Goal: Task Accomplishment & Management: Manage account settings

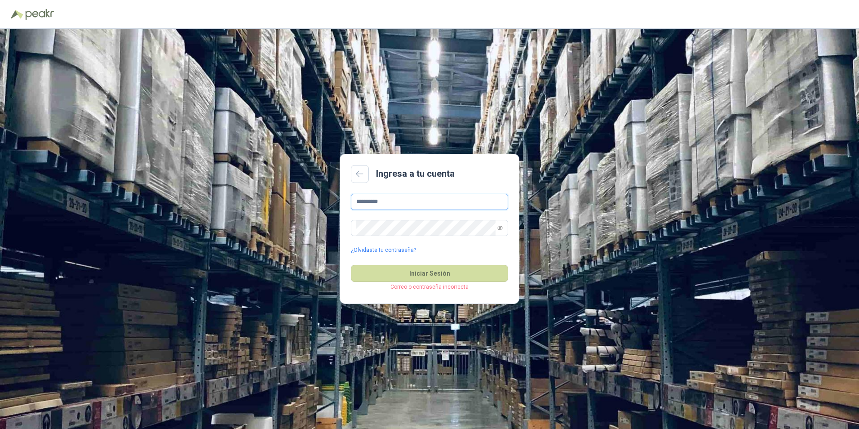
click at [425, 204] on input "**********" at bounding box center [429, 202] width 157 height 16
click at [530, 316] on div "**********" at bounding box center [429, 229] width 859 height 400
click at [503, 225] on span at bounding box center [429, 228] width 157 height 16
click at [499, 229] on icon "eye-invisible" at bounding box center [499, 227] width 5 height 5
click at [394, 199] on input "**********" at bounding box center [429, 202] width 157 height 16
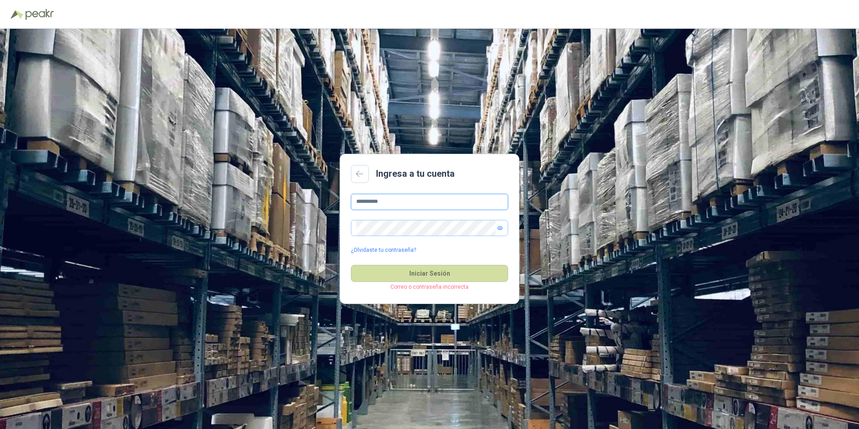
drag, startPoint x: 396, startPoint y: 200, endPoint x: 325, endPoint y: 204, distance: 70.7
click at [325, 204] on div "**********" at bounding box center [429, 229] width 859 height 400
drag, startPoint x: 373, startPoint y: 204, endPoint x: 317, endPoint y: 202, distance: 56.2
click at [317, 202] on div "Ingresa a tu cuenta * ¿Olvidaste tu contraseña? Iniciar Sesión Correo o contras…" at bounding box center [429, 229] width 859 height 400
type input "*"
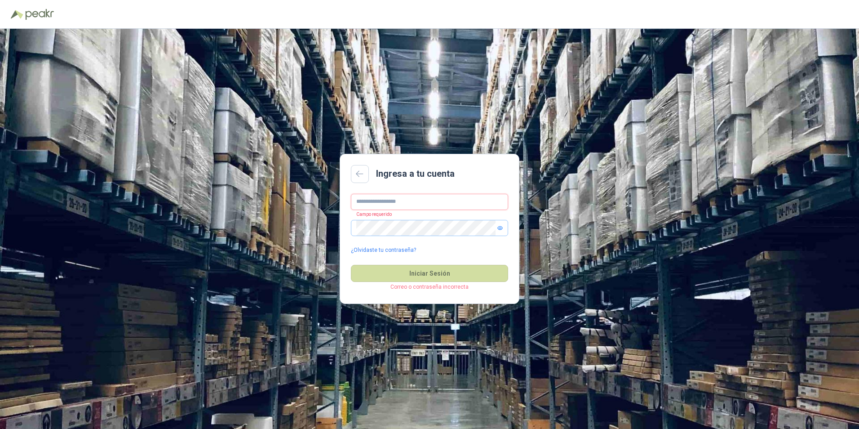
paste input "**********"
click at [388, 203] on input "**********" at bounding box center [429, 202] width 157 height 16
click at [351, 265] on button "Iniciar Sesión" at bounding box center [429, 273] width 157 height 17
click at [429, 273] on button "Iniciar Sesión" at bounding box center [429, 273] width 157 height 17
click at [395, 198] on input "*********" at bounding box center [429, 202] width 157 height 16
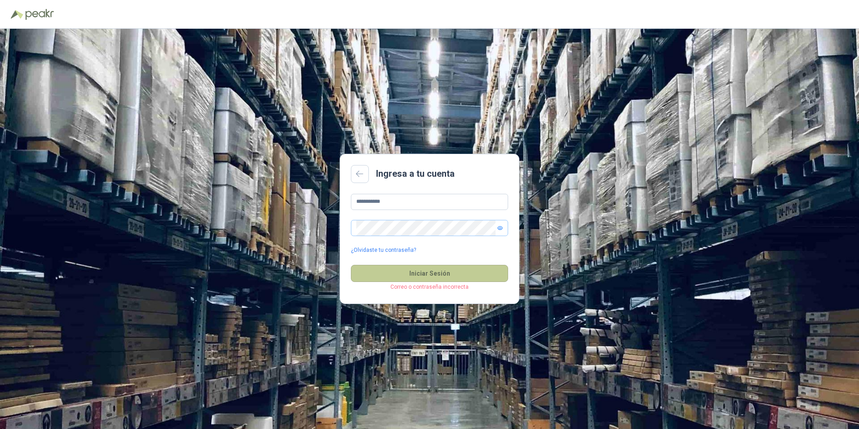
click at [430, 268] on button "Iniciar Sesión" at bounding box center [429, 273] width 157 height 17
click at [425, 198] on input "**********" at bounding box center [429, 202] width 157 height 16
type input "**********"
click at [443, 276] on button "Iniciar Sesión" at bounding box center [429, 273] width 157 height 17
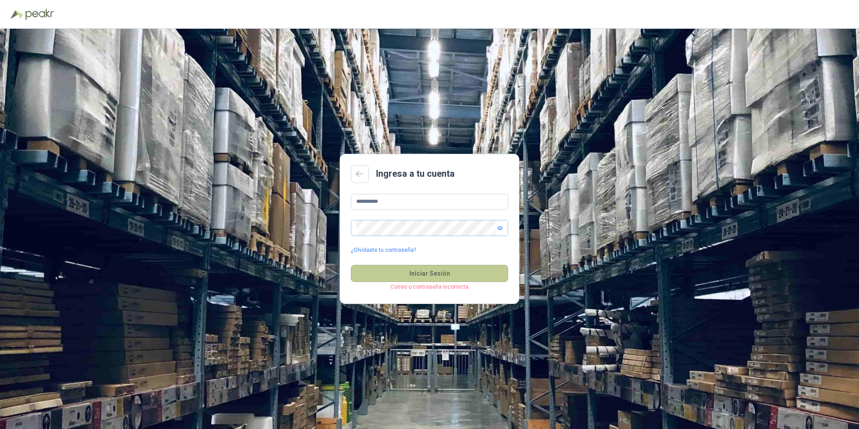
click at [443, 276] on button "Iniciar Sesión" at bounding box center [429, 273] width 157 height 17
click at [394, 245] on div "**********" at bounding box center [429, 224] width 157 height 61
click at [394, 249] on link "¿Olvidaste tu contraseña?" at bounding box center [383, 250] width 65 height 9
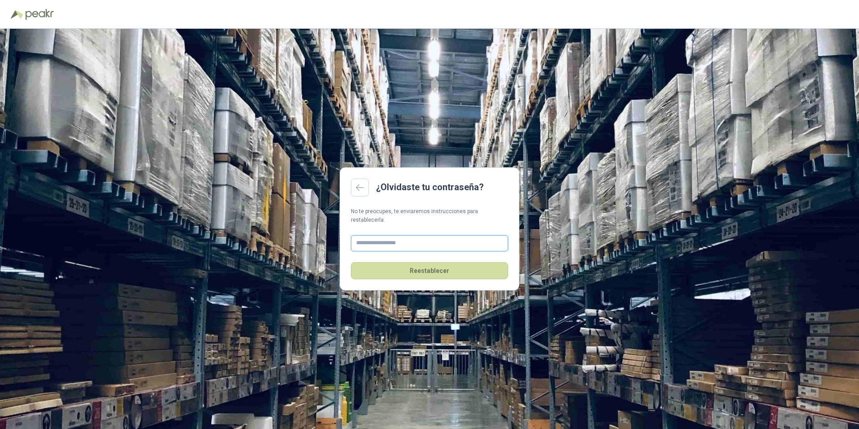
click at [431, 235] on input "text" at bounding box center [429, 243] width 157 height 16
type input "**********"
click at [417, 268] on button "Reestablecer" at bounding box center [429, 270] width 157 height 17
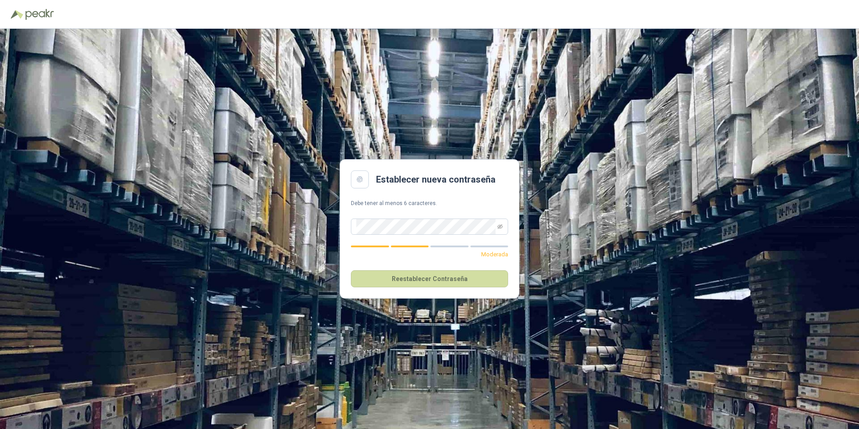
drag, startPoint x: 633, startPoint y: 174, endPoint x: 591, endPoint y: 184, distance: 42.5
click at [633, 174] on div "Establecer nueva contraseña Debe tener al menos 6 caracteres. Moderada Reestabl…" at bounding box center [429, 229] width 859 height 400
click at [502, 228] on icon "eye-invisible" at bounding box center [499, 226] width 5 height 5
click at [457, 285] on button "Reestablecer Contraseña" at bounding box center [429, 278] width 157 height 17
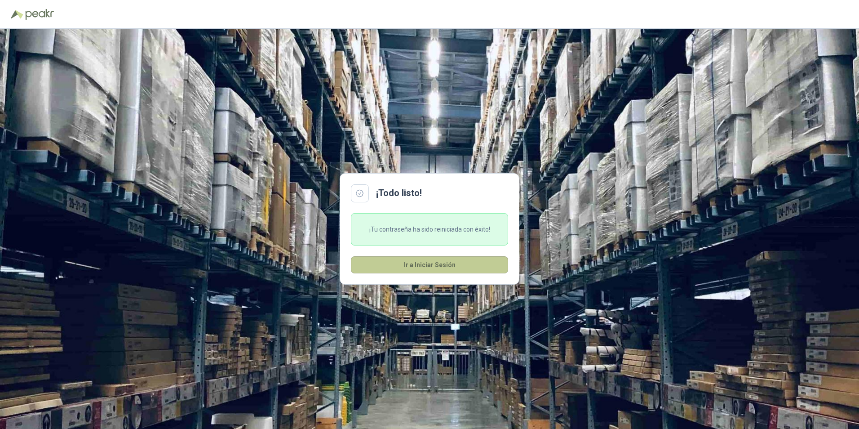
click at [465, 264] on button "Ir a Iniciar Sesión" at bounding box center [429, 264] width 157 height 17
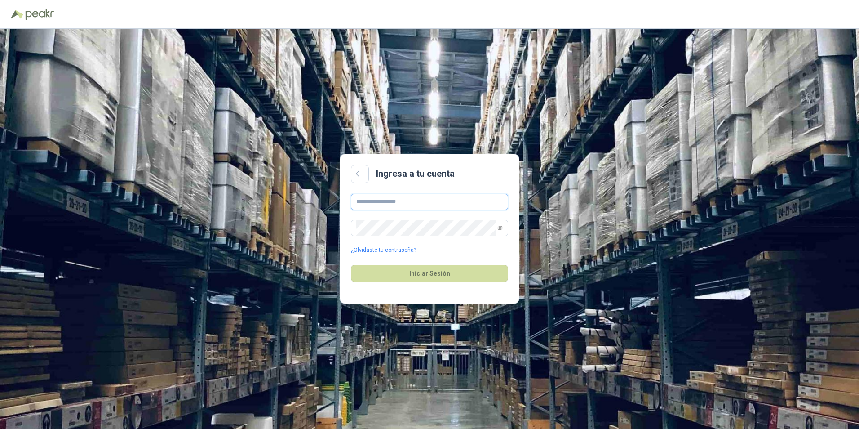
type input "**********"
click at [500, 227] on icon "eye-invisible" at bounding box center [499, 227] width 5 height 5
click at [439, 272] on button "Iniciar Sesión" at bounding box center [429, 273] width 157 height 17
click at [402, 203] on input "**********" at bounding box center [429, 202] width 157 height 16
click at [272, 233] on div "**********" at bounding box center [429, 229] width 859 height 400
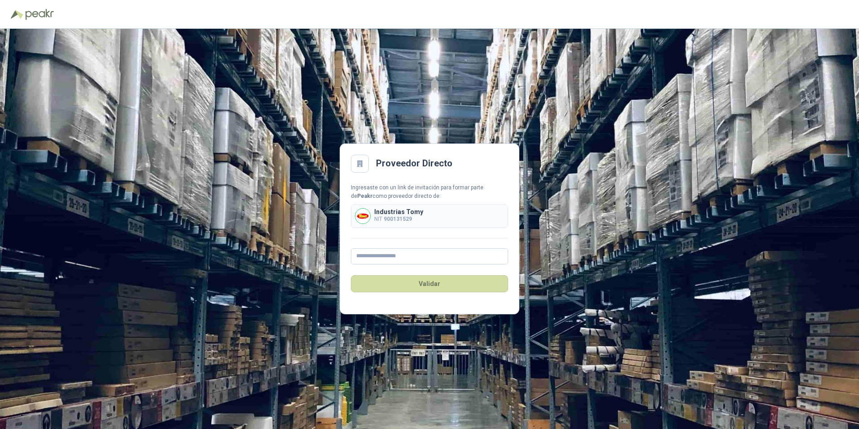
click at [435, 217] on div "Industrias Tomy NIT 900131529" at bounding box center [429, 216] width 157 height 24
click at [398, 209] on p "Industrias Tomy" at bounding box center [398, 211] width 49 height 6
click at [412, 257] on input "text" at bounding box center [429, 256] width 157 height 16
type input "**********"
click at [430, 288] on button "Validar" at bounding box center [429, 283] width 157 height 17
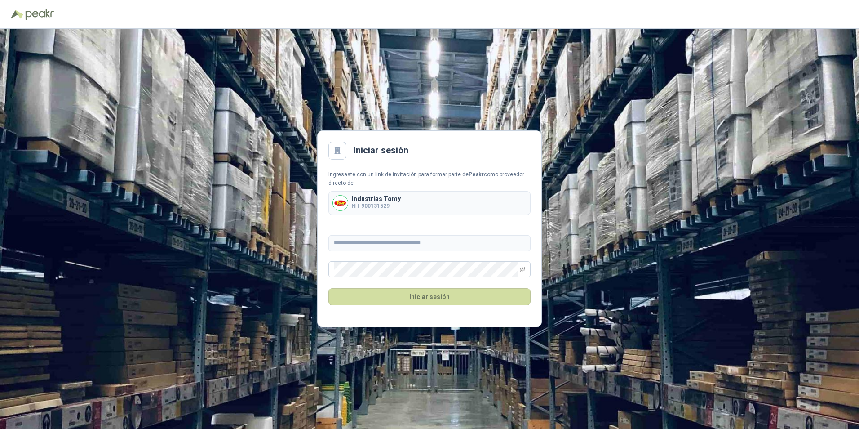
click at [695, 247] on div "**********" at bounding box center [429, 229] width 859 height 400
click at [523, 267] on icon "eye-invisible" at bounding box center [522, 269] width 5 height 4
click at [424, 293] on button "Iniciar sesión" at bounding box center [429, 296] width 202 height 17
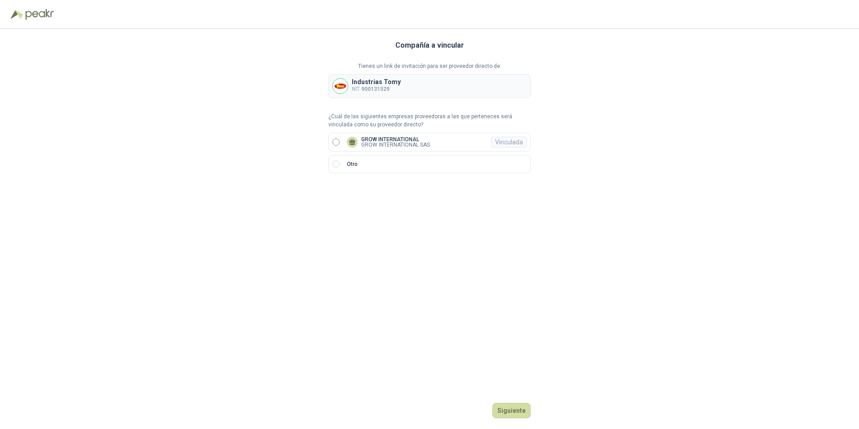
click at [335, 137] on label "GROW INTERNATIONAL GROW INTERNATIONAL SAS Vinculada" at bounding box center [429, 142] width 202 height 19
click at [514, 142] on div "Vinculada" at bounding box center [509, 142] width 36 height 11
click at [529, 408] on button "Ingresar" at bounding box center [512, 410] width 35 height 15
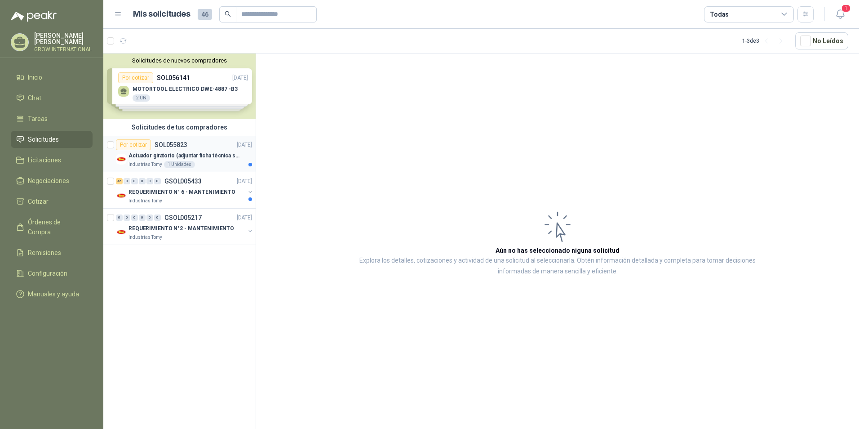
click at [160, 149] on div "Por cotizar SOL055823" at bounding box center [151, 144] width 71 height 11
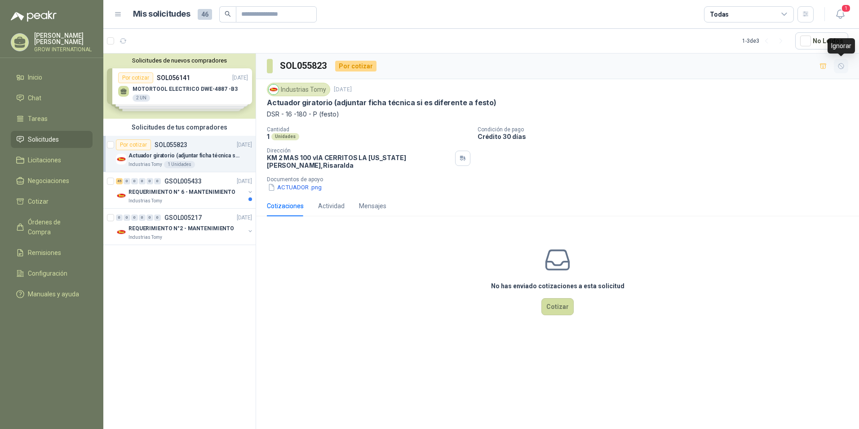
click at [838, 65] on icon "button" at bounding box center [842, 66] width 8 height 8
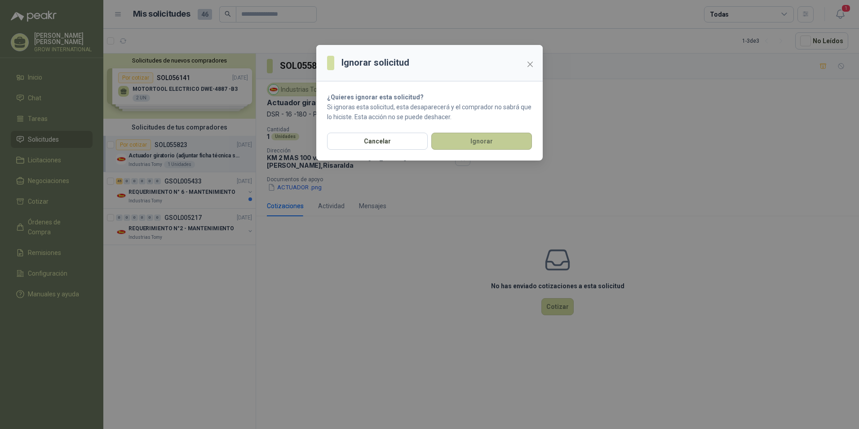
click at [478, 137] on button "Ignorar" at bounding box center [481, 141] width 101 height 17
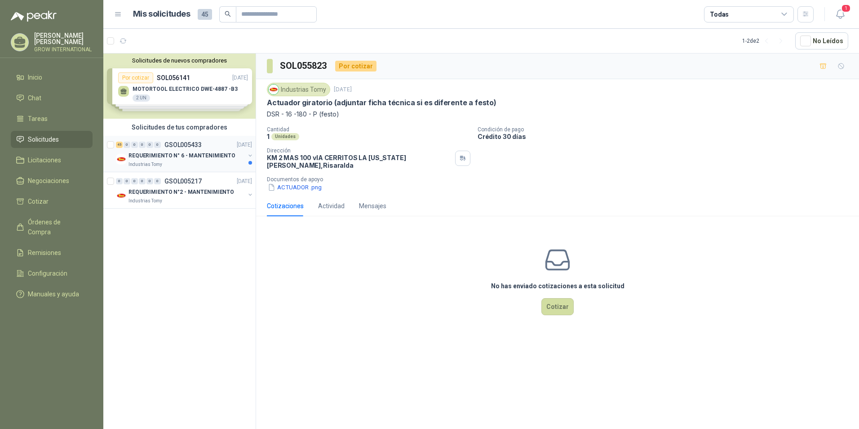
click at [222, 164] on div "Industrias Tomy" at bounding box center [187, 164] width 116 height 7
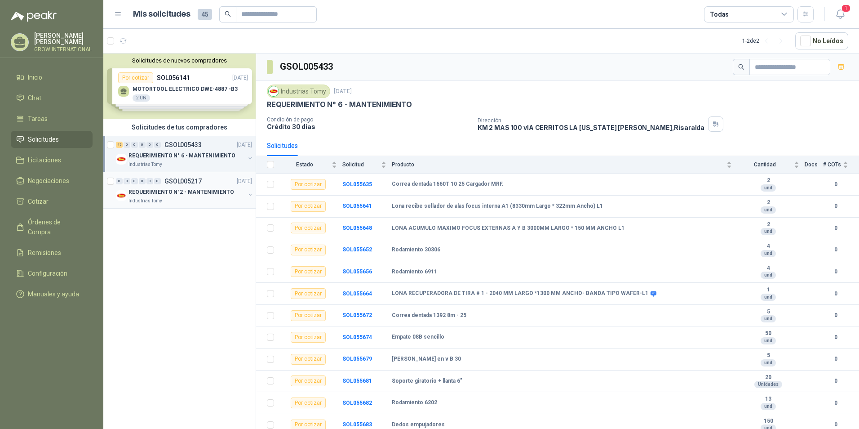
click at [186, 192] on p "REQUERIMIENTO N°2 - MANTENIMIENTO" at bounding box center [182, 192] width 106 height 9
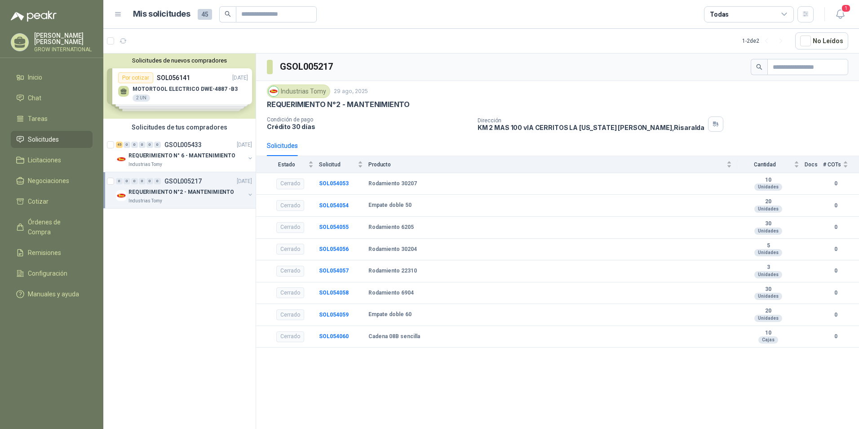
click at [195, 89] on div "Solicitudes de nuevos compradores Por cotizar SOL056141 [DATE] MOTORTOOL ELECTR…" at bounding box center [179, 85] width 152 height 65
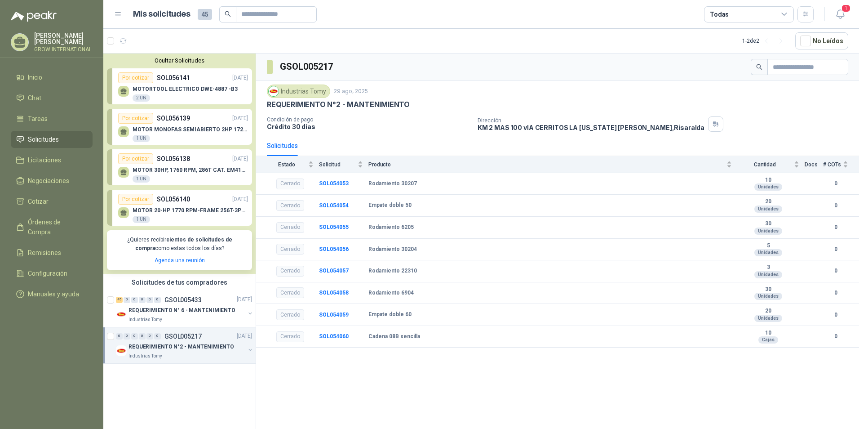
click at [190, 121] on div "Por cotizar SOL056139 [DATE]" at bounding box center [183, 118] width 130 height 11
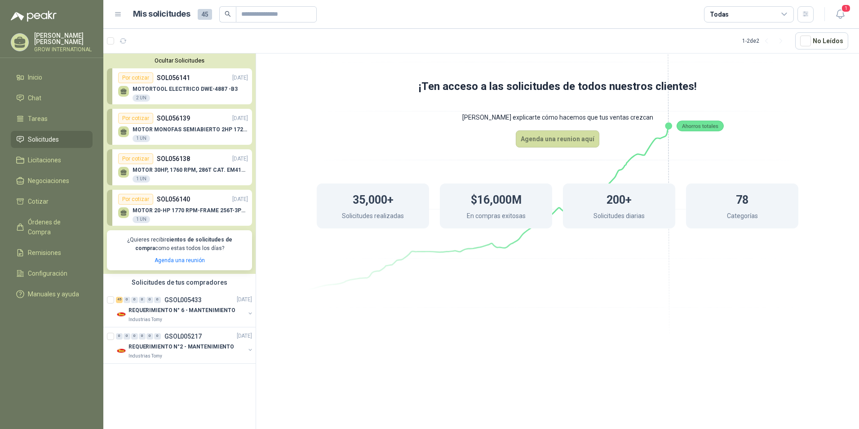
click at [201, 83] on div "Por cotizar SOL056141 [DATE]" at bounding box center [183, 77] width 130 height 11
click at [199, 116] on div "Por cotizar SOL056139 [DATE]" at bounding box center [183, 118] width 130 height 11
click at [204, 141] on div "MOTOR MONOFAS SEMIABIERTO 2HP 1720RPM 1 UN" at bounding box center [190, 134] width 115 height 16
click at [196, 168] on p "MOTOR 30HP, 1760 RPM, 286T CAT. EM4104T" at bounding box center [190, 170] width 115 height 6
click at [173, 205] on div "MOTOR 20-HP 1770 RPM-FRAME 256T-3PH-60HZ 1 UN" at bounding box center [183, 213] width 130 height 19
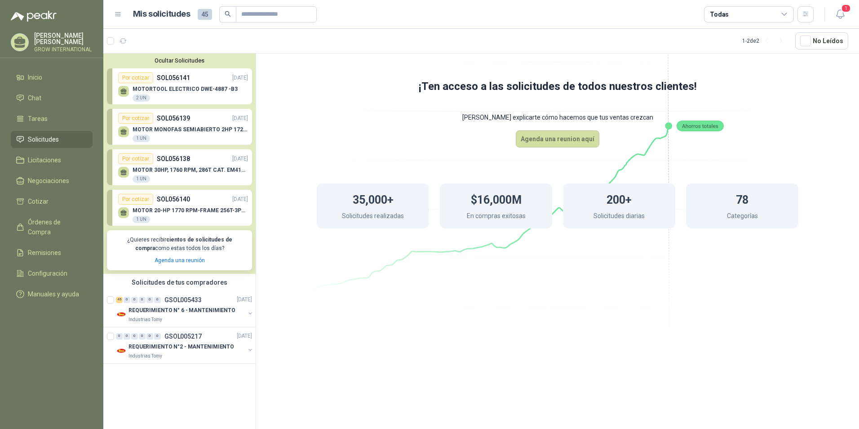
click at [62, 136] on li "Solicitudes" at bounding box center [51, 139] width 71 height 10
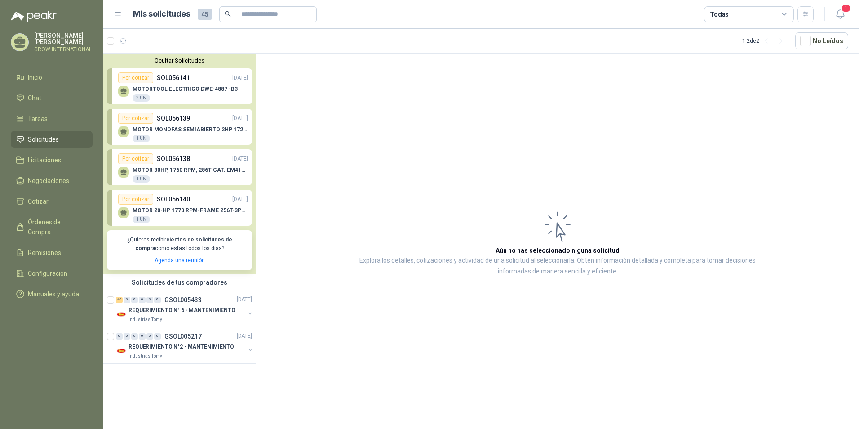
click at [198, 13] on span "45" at bounding box center [205, 14] width 14 height 11
click at [206, 304] on div "45 0 0 0 0 0 GSOL005433 [DATE]" at bounding box center [185, 299] width 138 height 11
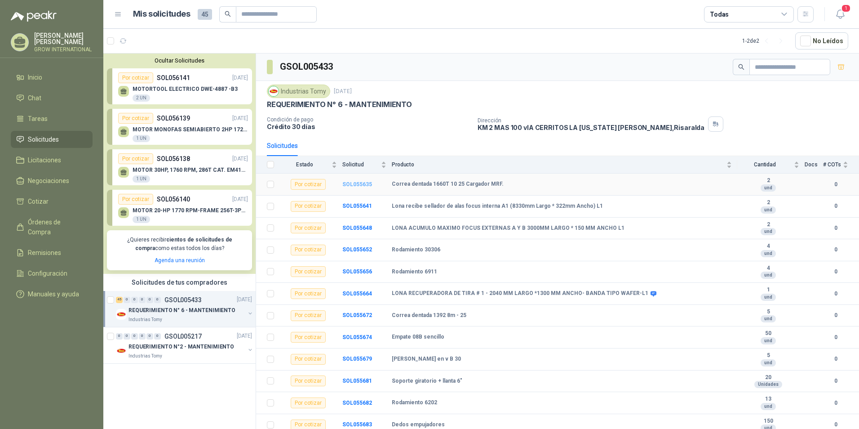
click at [370, 185] on b "SOL055635" at bounding box center [357, 184] width 30 height 6
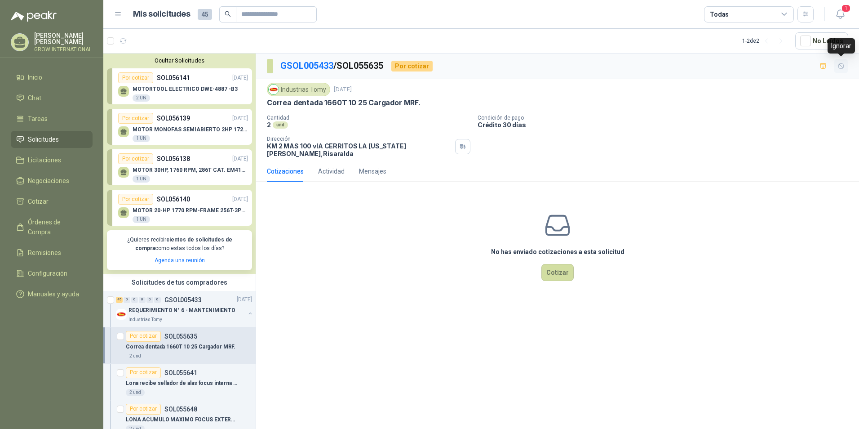
click at [846, 65] on button "button" at bounding box center [841, 66] width 14 height 14
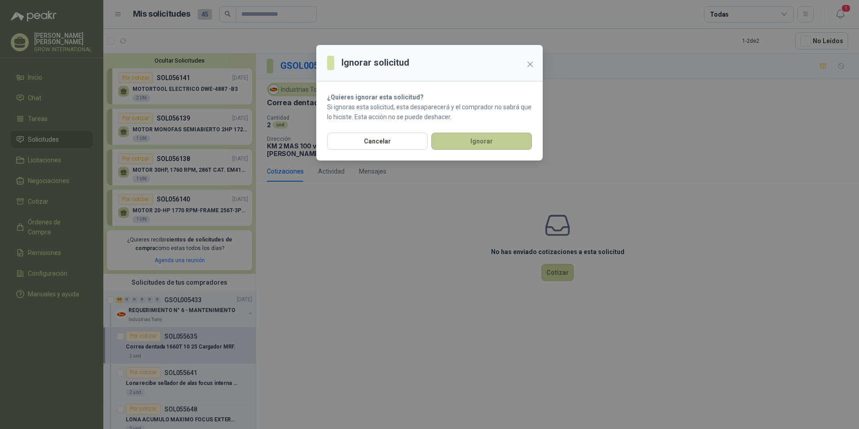
click at [463, 140] on button "Ignorar" at bounding box center [481, 141] width 101 height 17
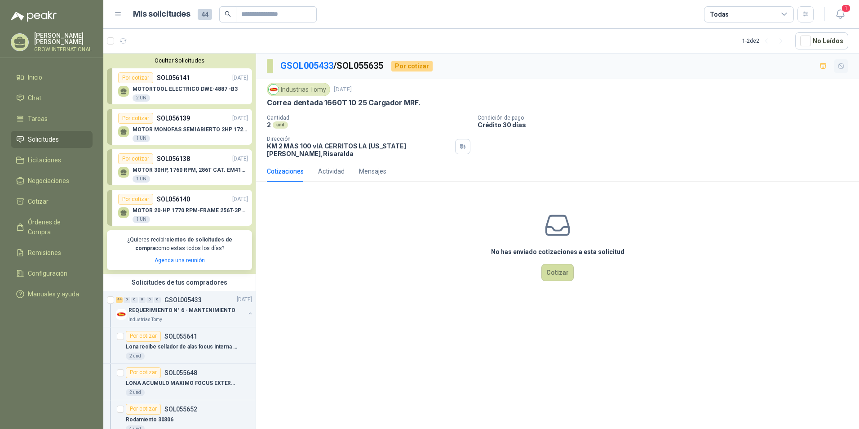
click at [842, 69] on icon "button" at bounding box center [840, 65] width 5 height 5
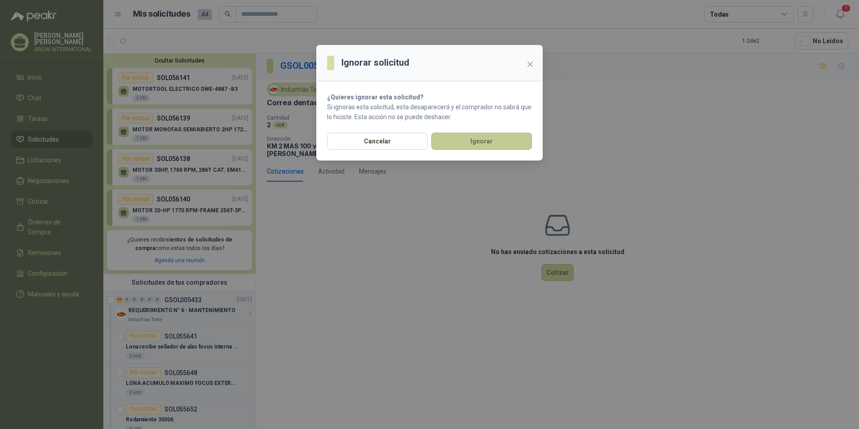
click at [499, 138] on button "Ignorar" at bounding box center [481, 141] width 101 height 17
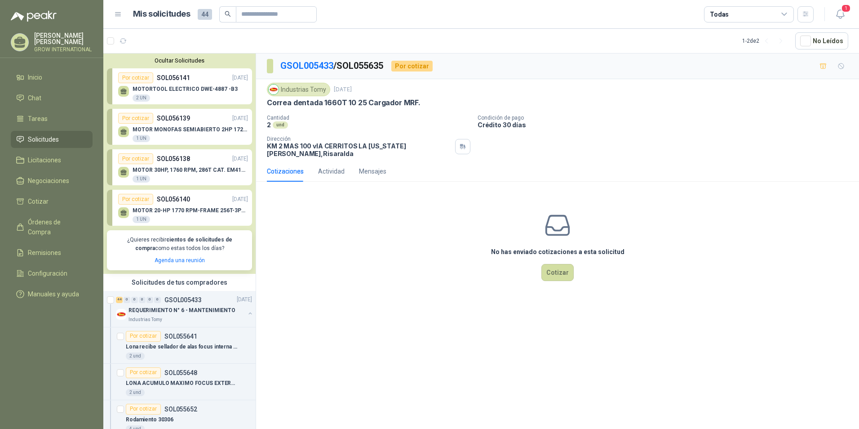
click at [848, 63] on div "GSOL005433 / SOL055635 Por cotizar" at bounding box center [557, 66] width 603 height 26
click at [843, 66] on icon "button" at bounding box center [842, 66] width 8 height 8
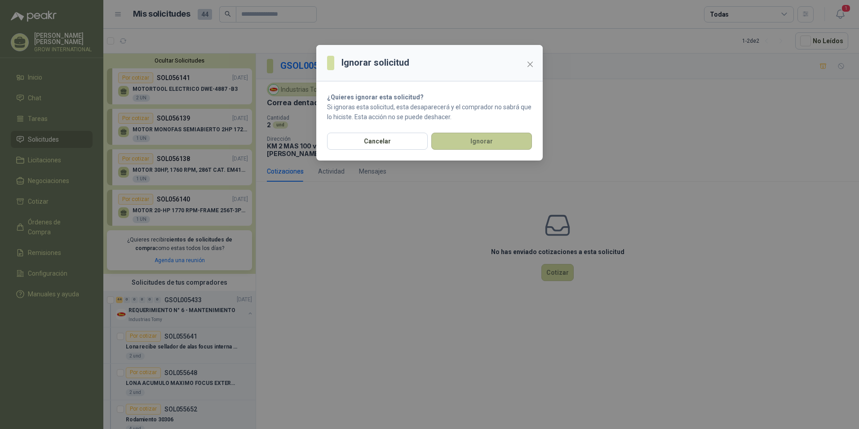
click at [504, 139] on button "Ignorar" at bounding box center [481, 141] width 101 height 17
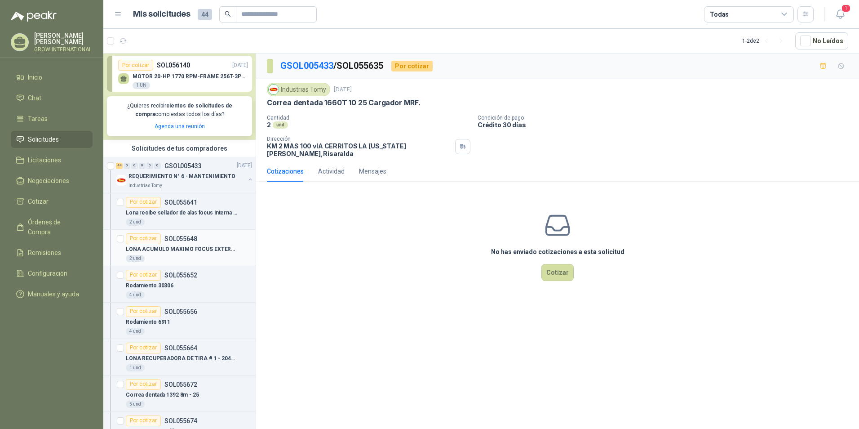
scroll to position [135, 0]
click at [207, 257] on div "2 und" at bounding box center [189, 257] width 126 height 7
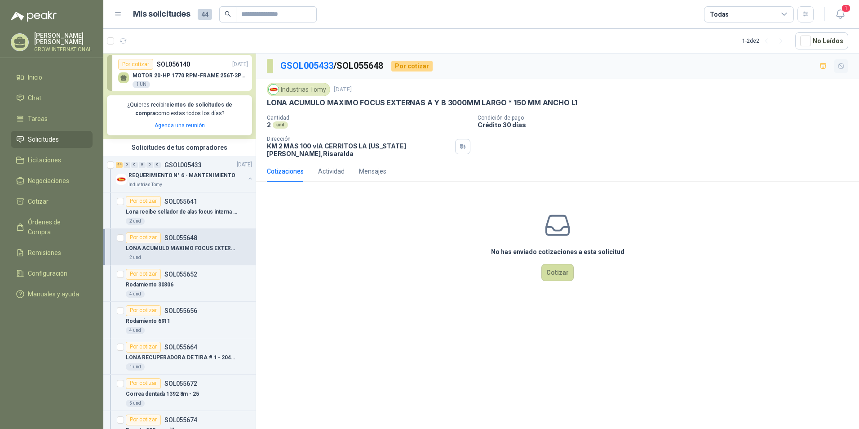
click at [843, 64] on icon "button" at bounding box center [840, 65] width 5 height 5
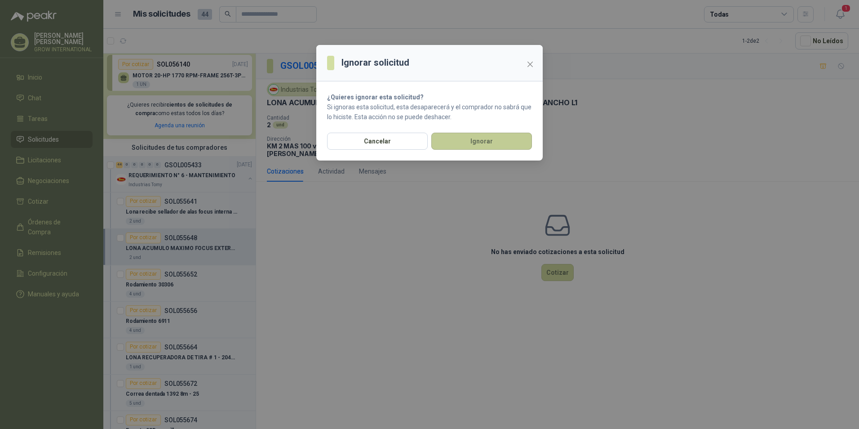
click at [477, 142] on button "Ignorar" at bounding box center [481, 141] width 101 height 17
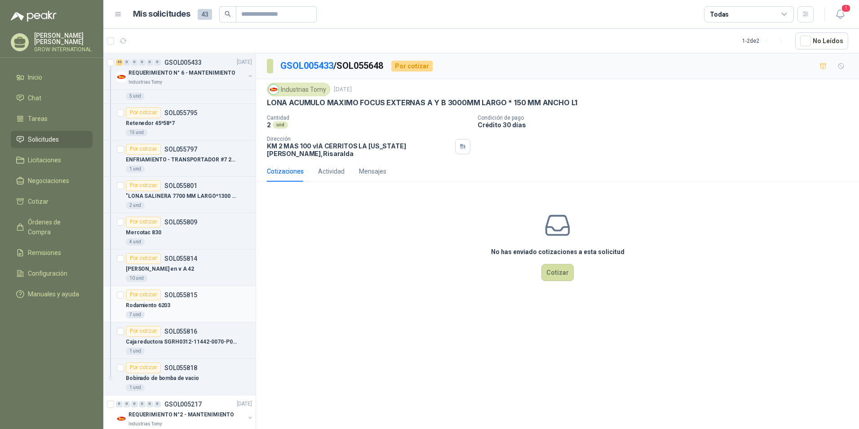
scroll to position [1510, 0]
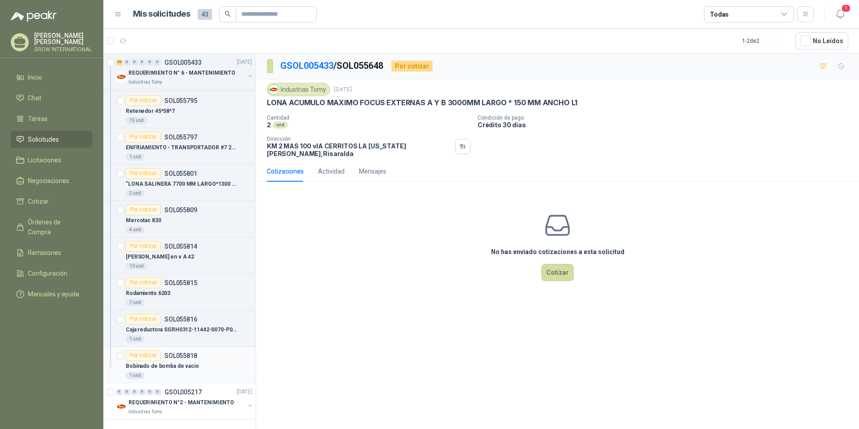
click at [196, 350] on div "Por cotizar SOL055818" at bounding box center [189, 355] width 126 height 11
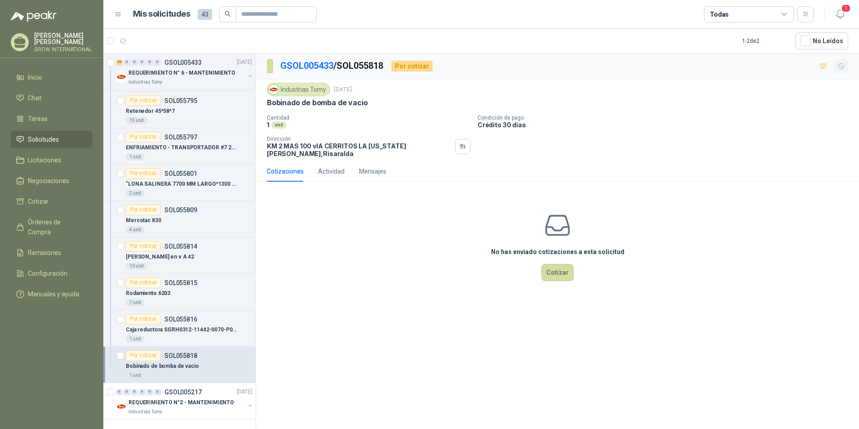
click at [842, 69] on icon "button" at bounding box center [840, 65] width 5 height 5
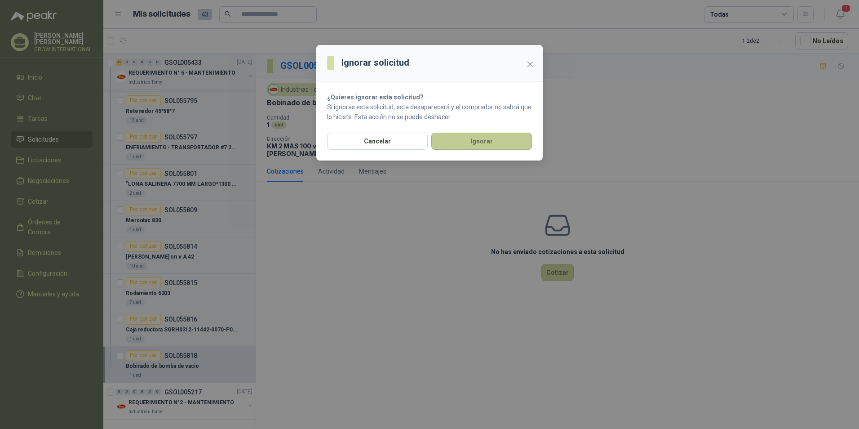
click at [455, 138] on button "Ignorar" at bounding box center [481, 141] width 101 height 17
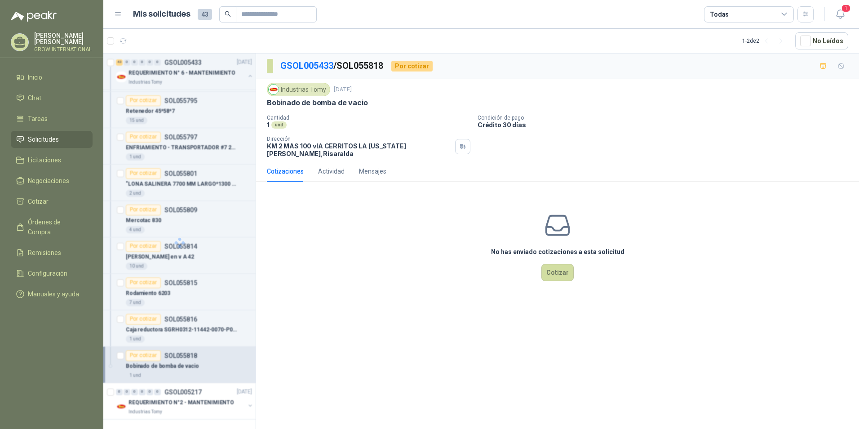
scroll to position [1473, 0]
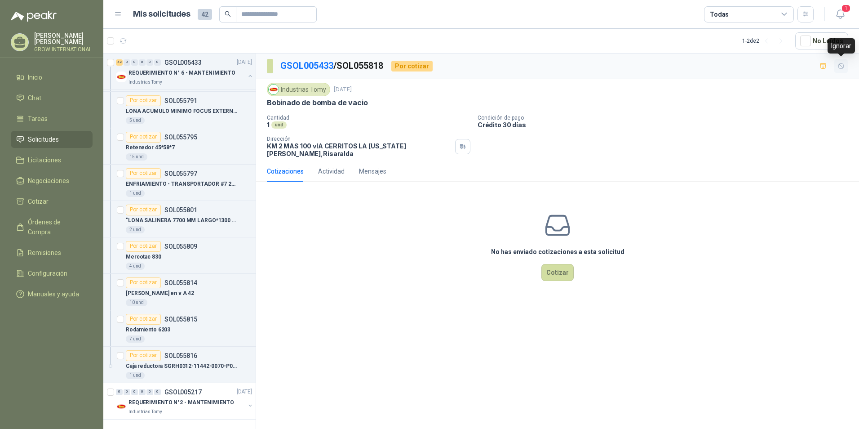
click at [842, 62] on icon "button" at bounding box center [842, 66] width 8 height 8
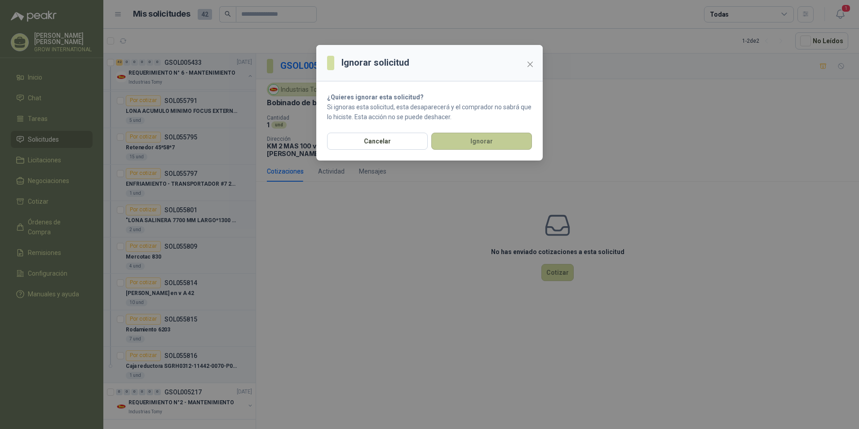
click at [490, 140] on button "Ignorar" at bounding box center [481, 141] width 101 height 17
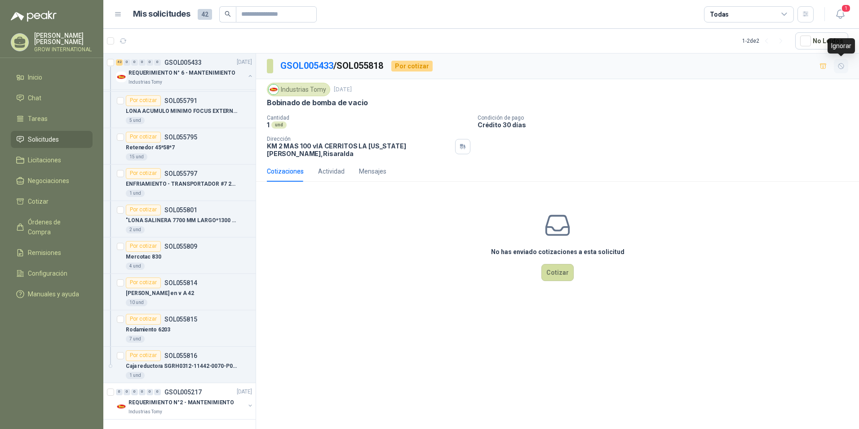
click at [842, 59] on button "button" at bounding box center [841, 66] width 14 height 14
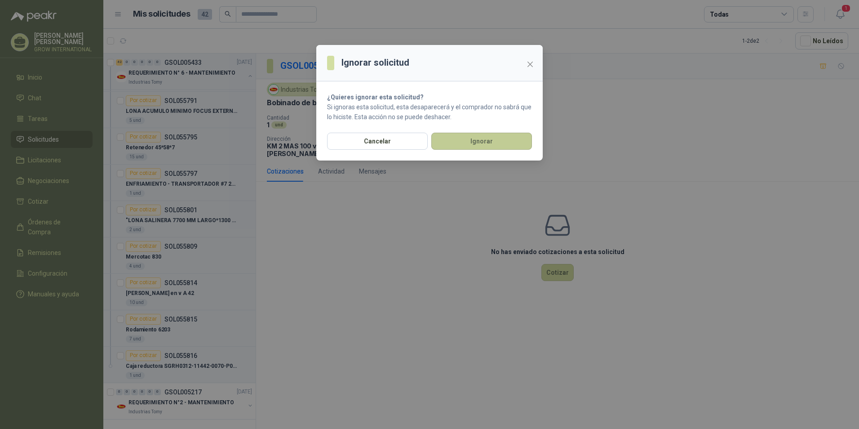
click at [514, 138] on button "Ignorar" at bounding box center [481, 141] width 101 height 17
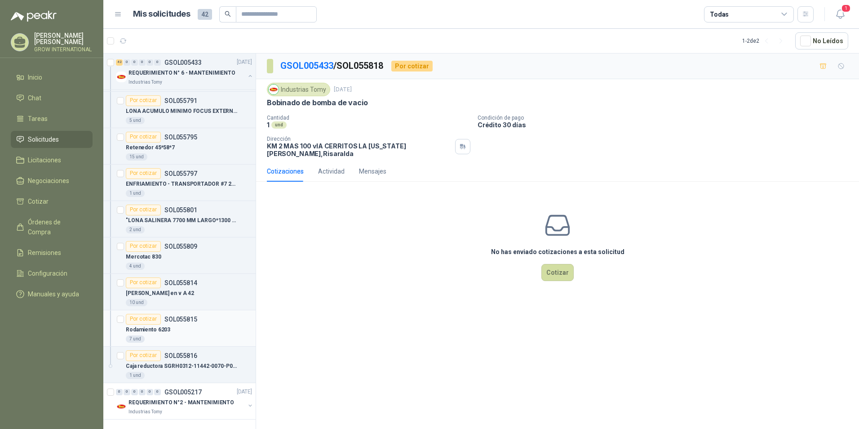
click at [180, 322] on p "SOL055815" at bounding box center [180, 319] width 33 height 6
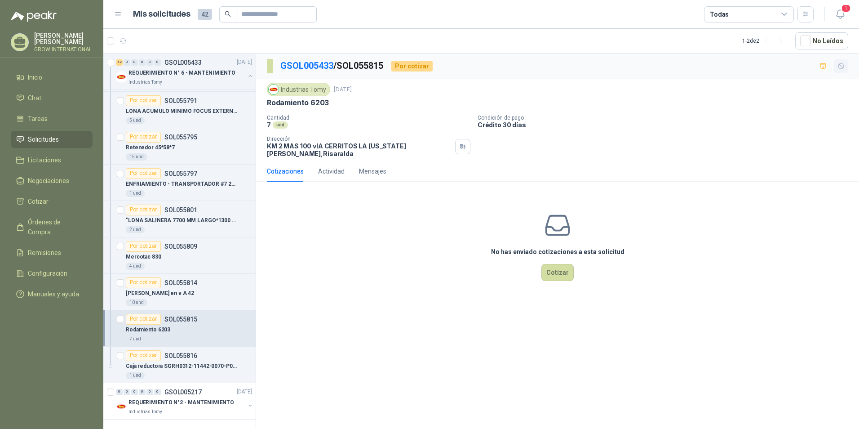
click at [839, 65] on icon "button" at bounding box center [840, 65] width 5 height 5
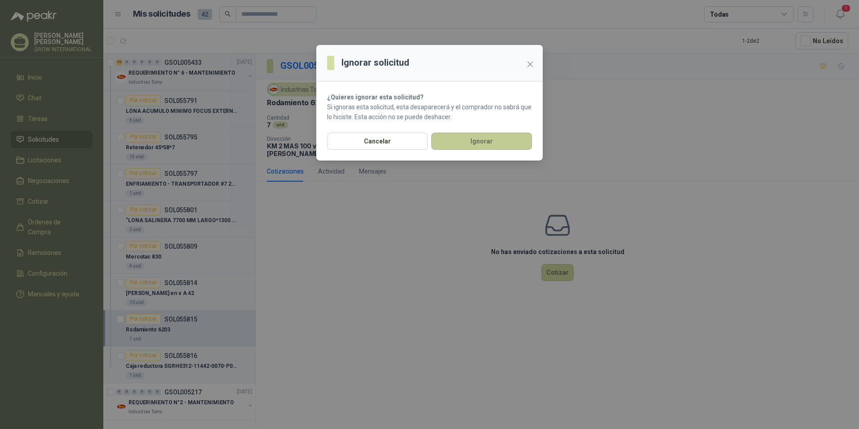
click at [508, 134] on button "Ignorar" at bounding box center [481, 141] width 101 height 17
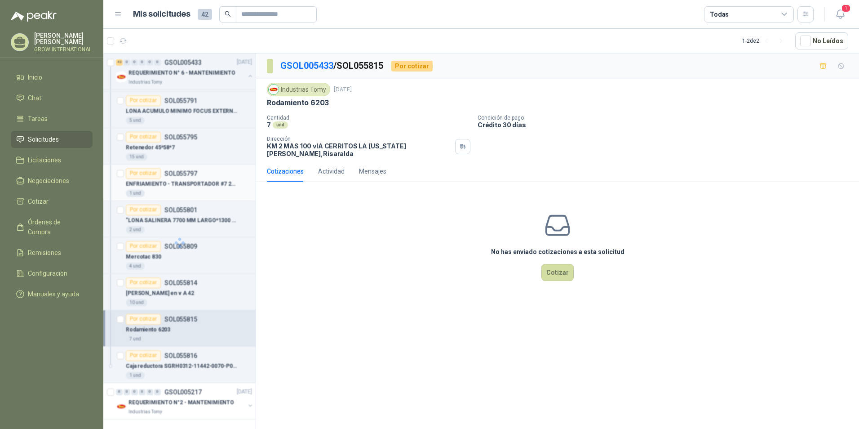
scroll to position [1437, 0]
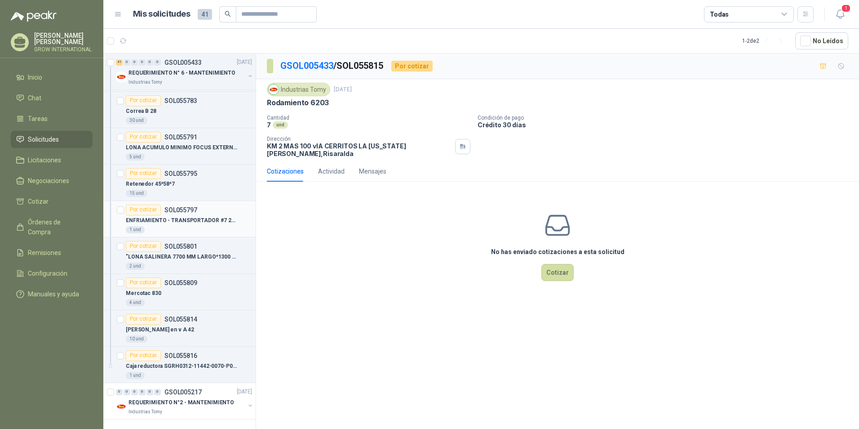
click at [187, 228] on div "1 und" at bounding box center [189, 229] width 126 height 7
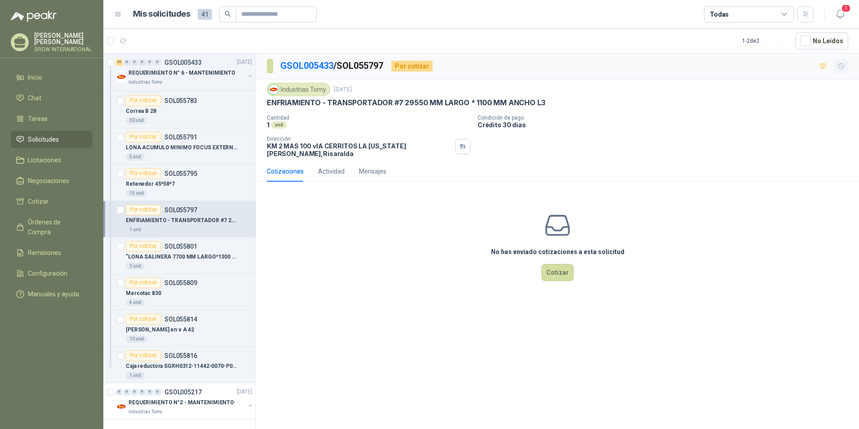
click at [843, 65] on icon "button" at bounding box center [842, 66] width 8 height 8
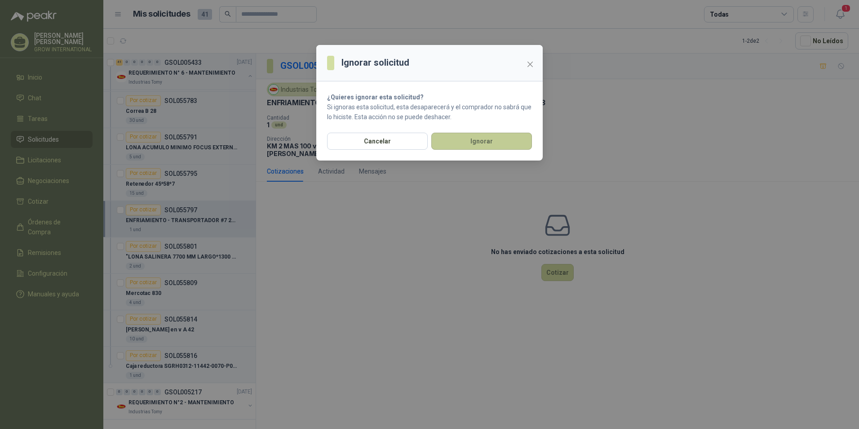
click at [470, 139] on button "Ignorar" at bounding box center [481, 141] width 101 height 17
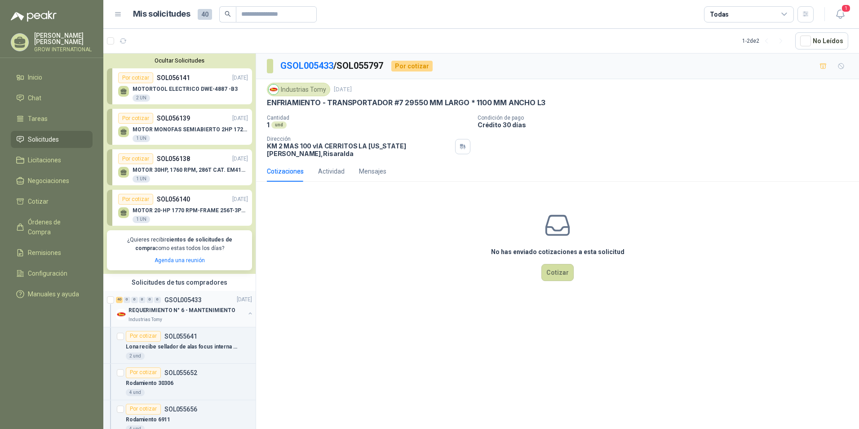
click at [166, 313] on p "REQUERIMIENTO N° 6 - MANTENIMIENTO" at bounding box center [182, 310] width 107 height 9
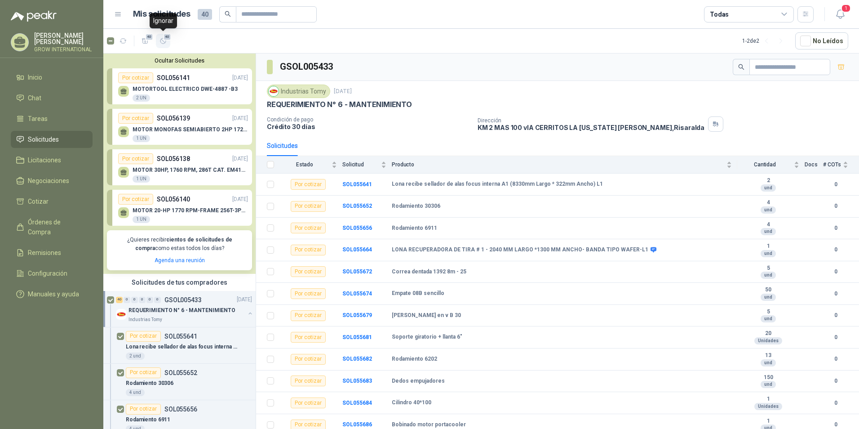
click at [168, 39] on span "40" at bounding box center [167, 36] width 9 height 7
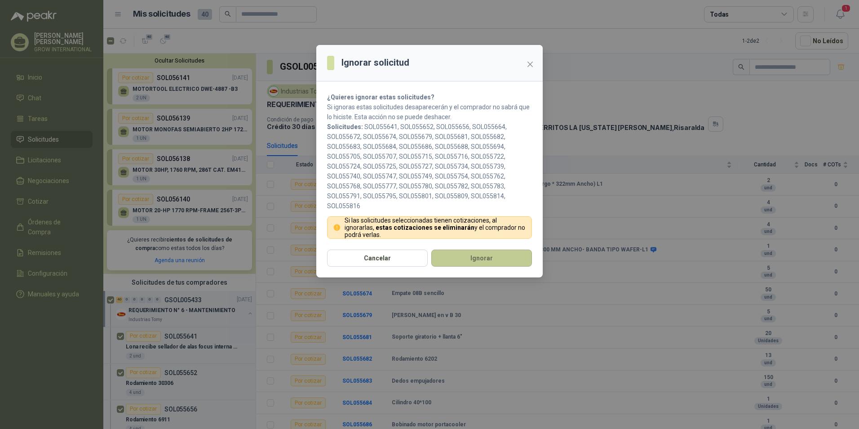
click at [525, 255] on button "Ignorar" at bounding box center [481, 257] width 101 height 17
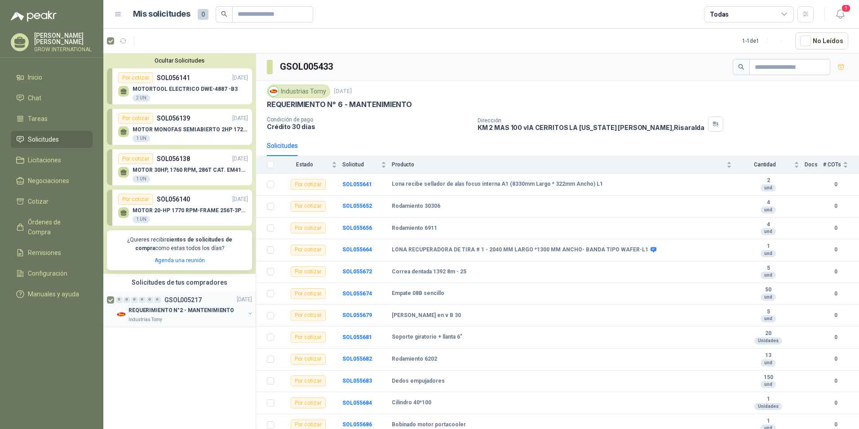
click at [177, 305] on div "REQUERIMIENTO N°2 - MANTENIMIENTO" at bounding box center [187, 310] width 116 height 11
